Goal: Information Seeking & Learning: Check status

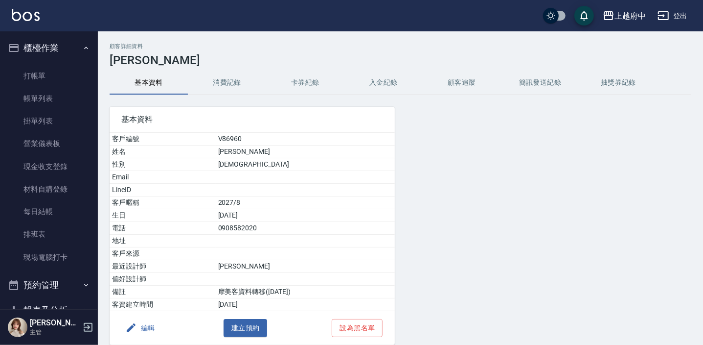
scroll to position [222, 0]
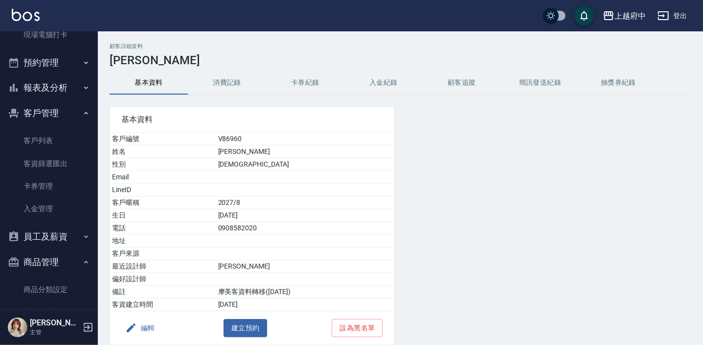
click at [82, 111] on icon "button" at bounding box center [86, 113] width 8 height 8
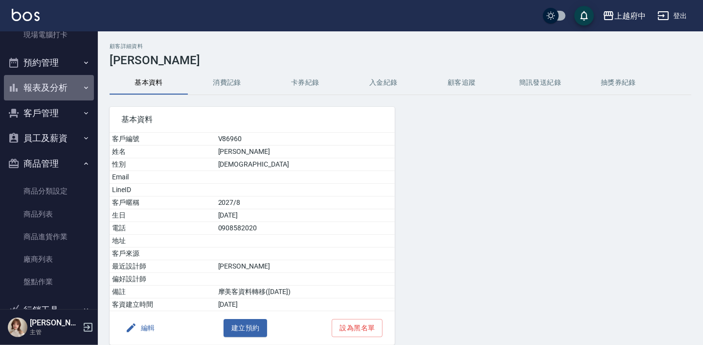
click at [82, 85] on icon "button" at bounding box center [86, 88] width 8 height 8
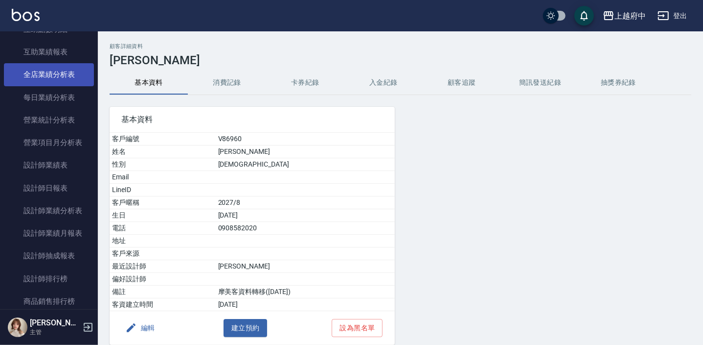
scroll to position [445, 0]
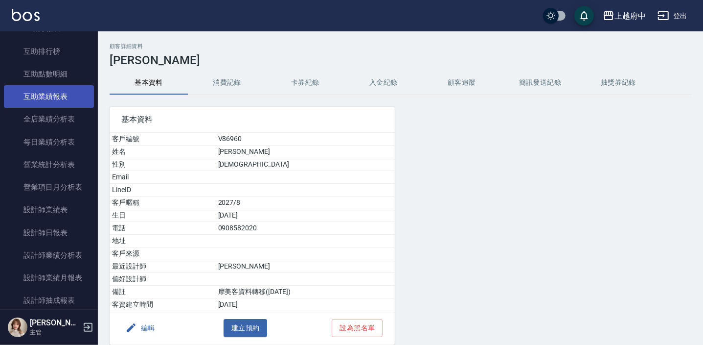
click at [69, 96] on link "互助業績報表" at bounding box center [49, 96] width 90 height 23
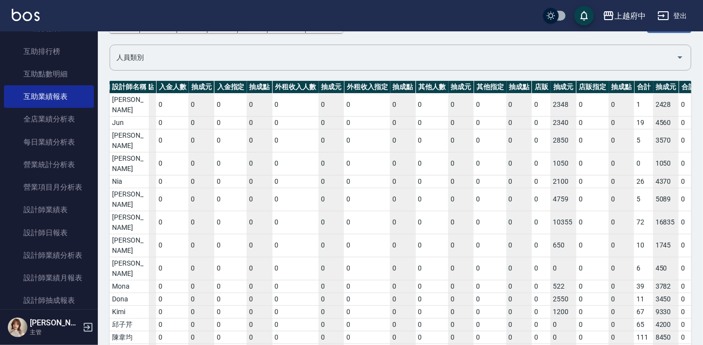
scroll to position [0, 1779]
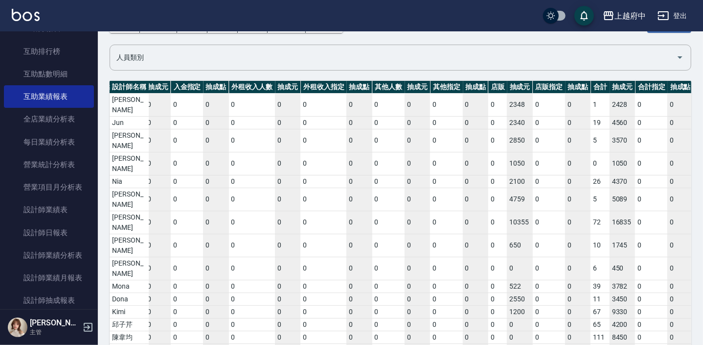
drag, startPoint x: 186, startPoint y: 318, endPoint x: 710, endPoint y: 314, distance: 523.8
click at [703, 314] on html "上越府中 登出 櫃檯作業 打帳單 帳單列表 掛單列表 營業儀表板 現金收支登錄 材料自購登錄 每日結帳 排班表 現場電腦打卡 預約管理 預約管理 單日預約紀錄…" at bounding box center [351, 177] width 703 height 482
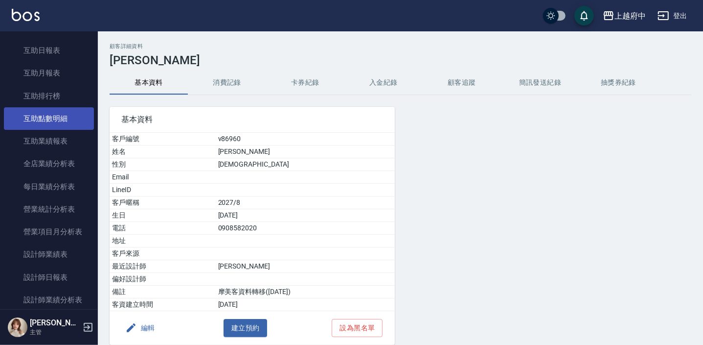
scroll to position [356, 0]
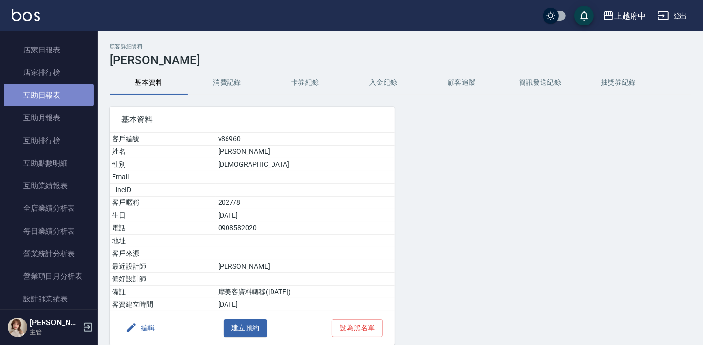
click at [60, 93] on link "互助日報表" at bounding box center [49, 95] width 90 height 23
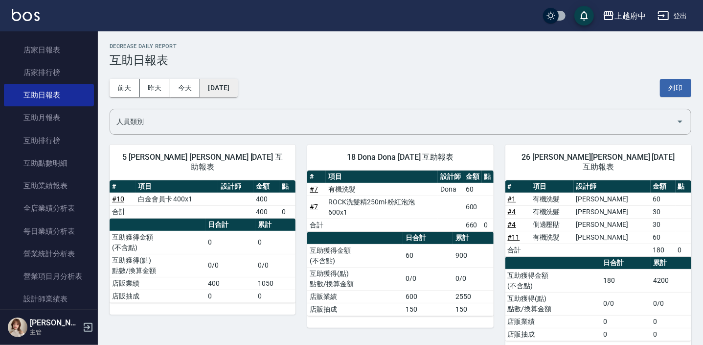
click at [224, 89] on button "[DATE]" at bounding box center [218, 88] width 37 height 18
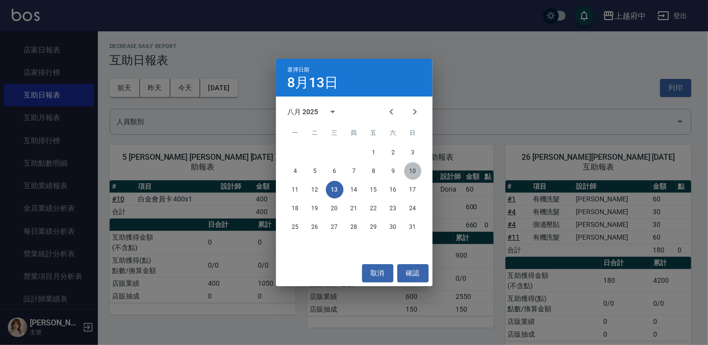
click at [412, 171] on button "10" at bounding box center [413, 171] width 18 height 18
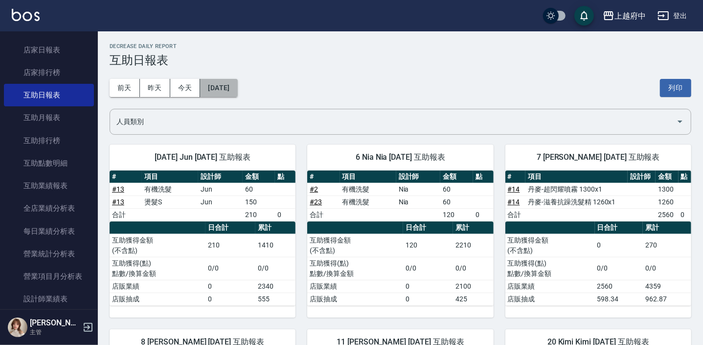
click at [233, 88] on button "[DATE]" at bounding box center [218, 88] width 37 height 18
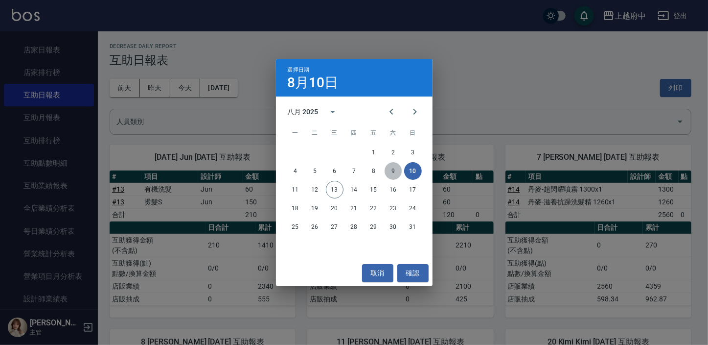
click at [395, 170] on button "9" at bounding box center [394, 171] width 18 height 18
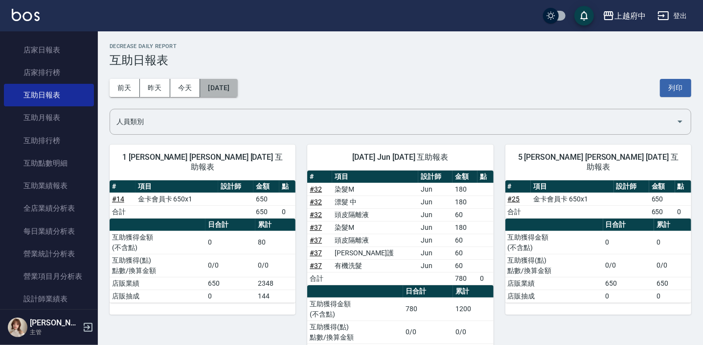
click at [237, 86] on button "[DATE]" at bounding box center [218, 88] width 37 height 18
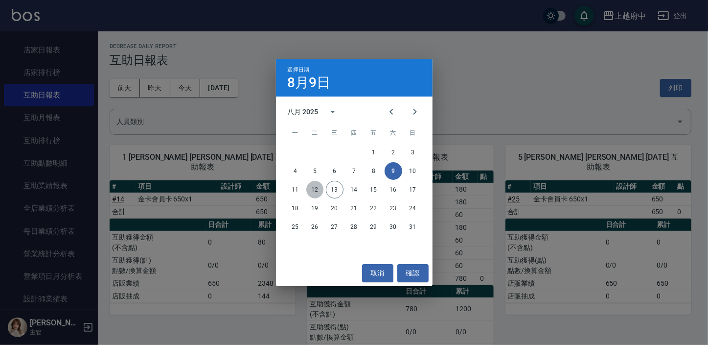
click at [313, 187] on button "12" at bounding box center [315, 190] width 18 height 18
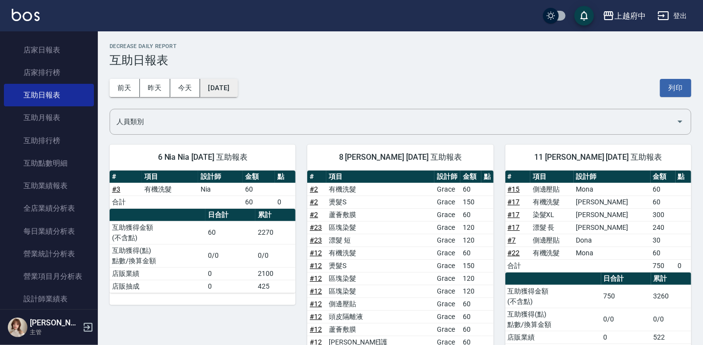
click at [224, 87] on button "[DATE]" at bounding box center [218, 88] width 37 height 18
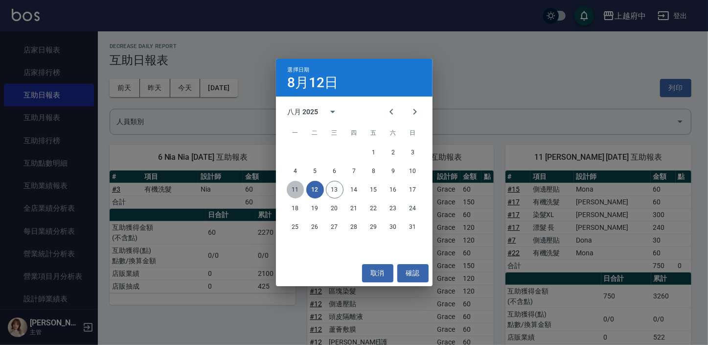
click at [297, 186] on button "11" at bounding box center [296, 190] width 18 height 18
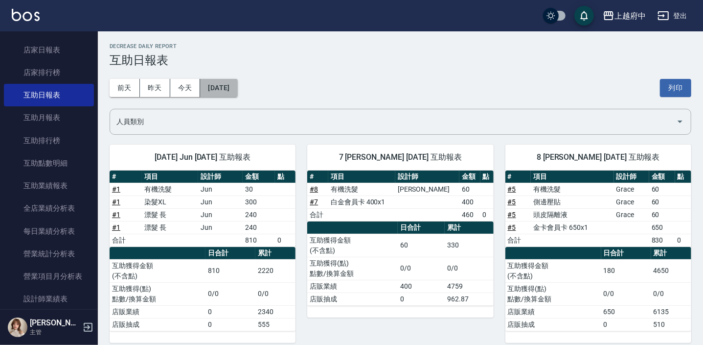
click at [237, 81] on button "[DATE]" at bounding box center [218, 88] width 37 height 18
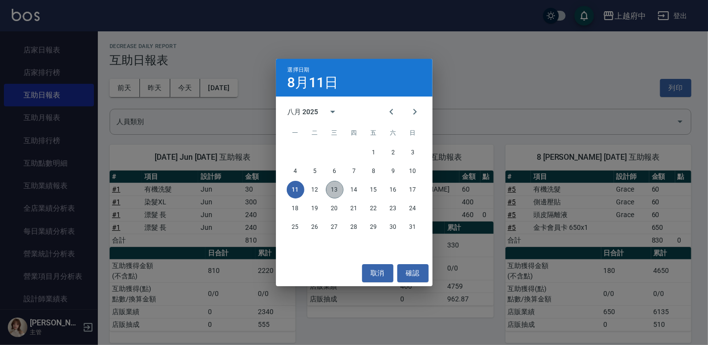
click at [336, 194] on button "13" at bounding box center [335, 190] width 18 height 18
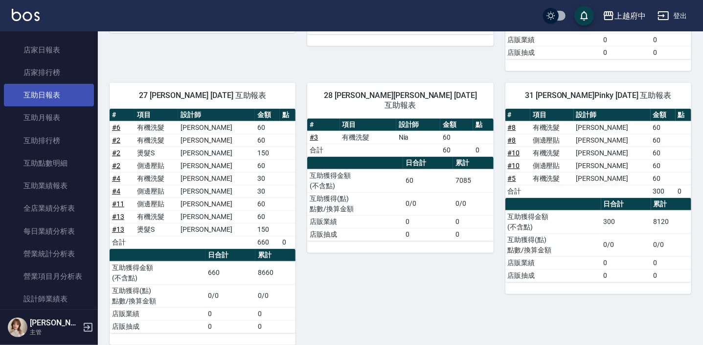
scroll to position [178, 0]
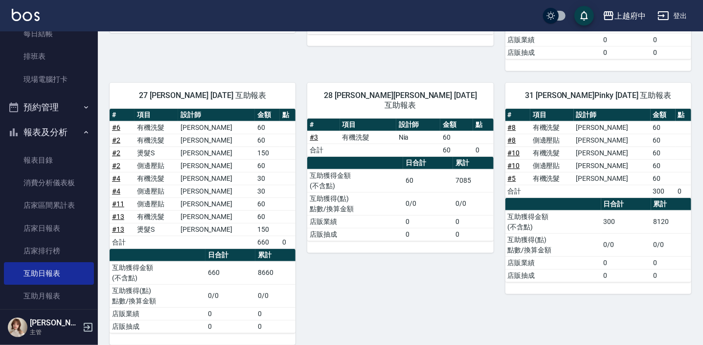
click at [82, 133] on icon "button" at bounding box center [86, 132] width 8 height 8
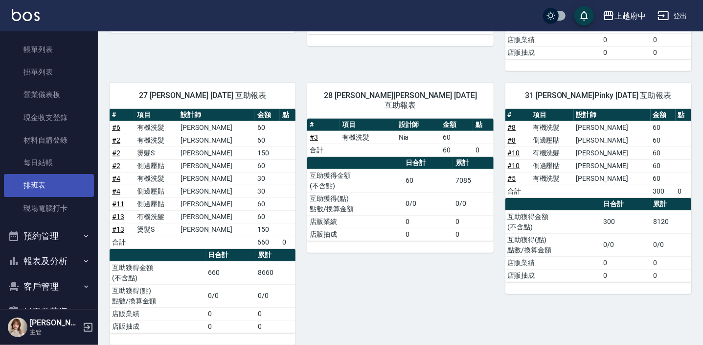
scroll to position [89, 0]
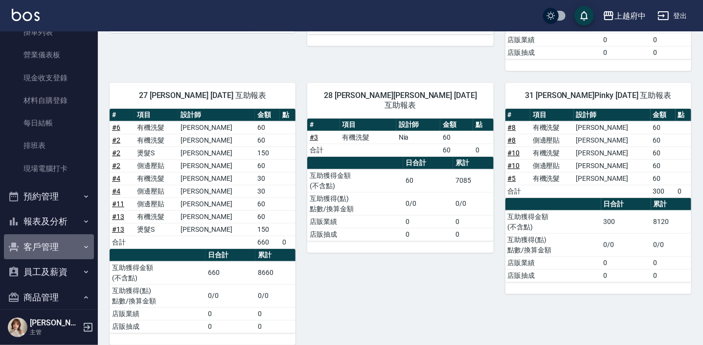
click at [83, 243] on icon "button" at bounding box center [86, 247] width 8 height 8
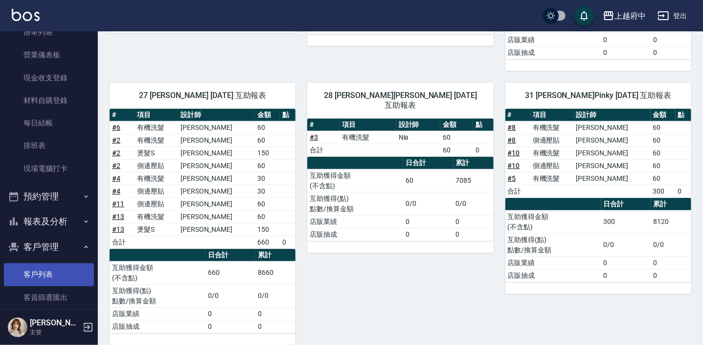
click at [53, 279] on link "客戶列表" at bounding box center [49, 274] width 90 height 23
